Goal: Information Seeking & Learning: Learn about a topic

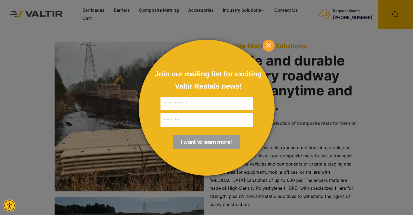
scroll to position [109, 0]
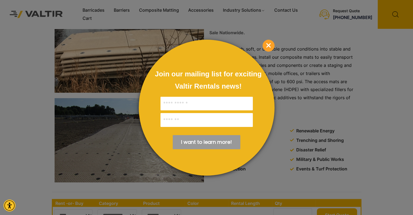
click at [267, 44] on span "×" at bounding box center [269, 46] width 12 height 12
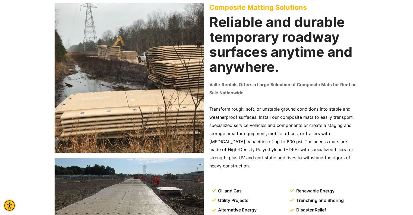
scroll to position [0, 0]
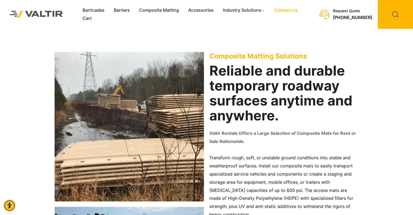
click at [286, 10] on link "Contact Us" at bounding box center [286, 10] width 33 height 8
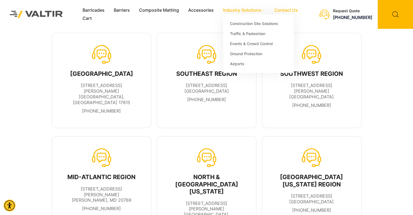
click at [257, 14] on link "Industry Solutions" at bounding box center [243, 10] width 51 height 8
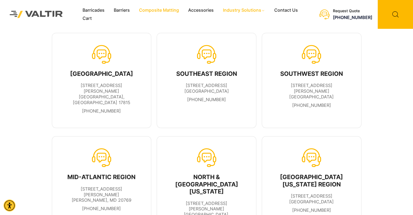
click at [159, 7] on link "Composite Matting" at bounding box center [158, 10] width 49 height 8
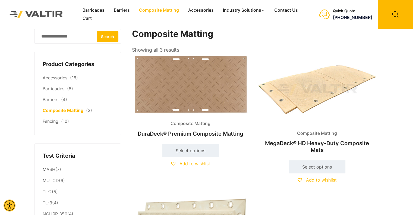
click at [323, 88] on img at bounding box center [316, 89] width 117 height 70
